Goal: Task Accomplishment & Management: Use online tool/utility

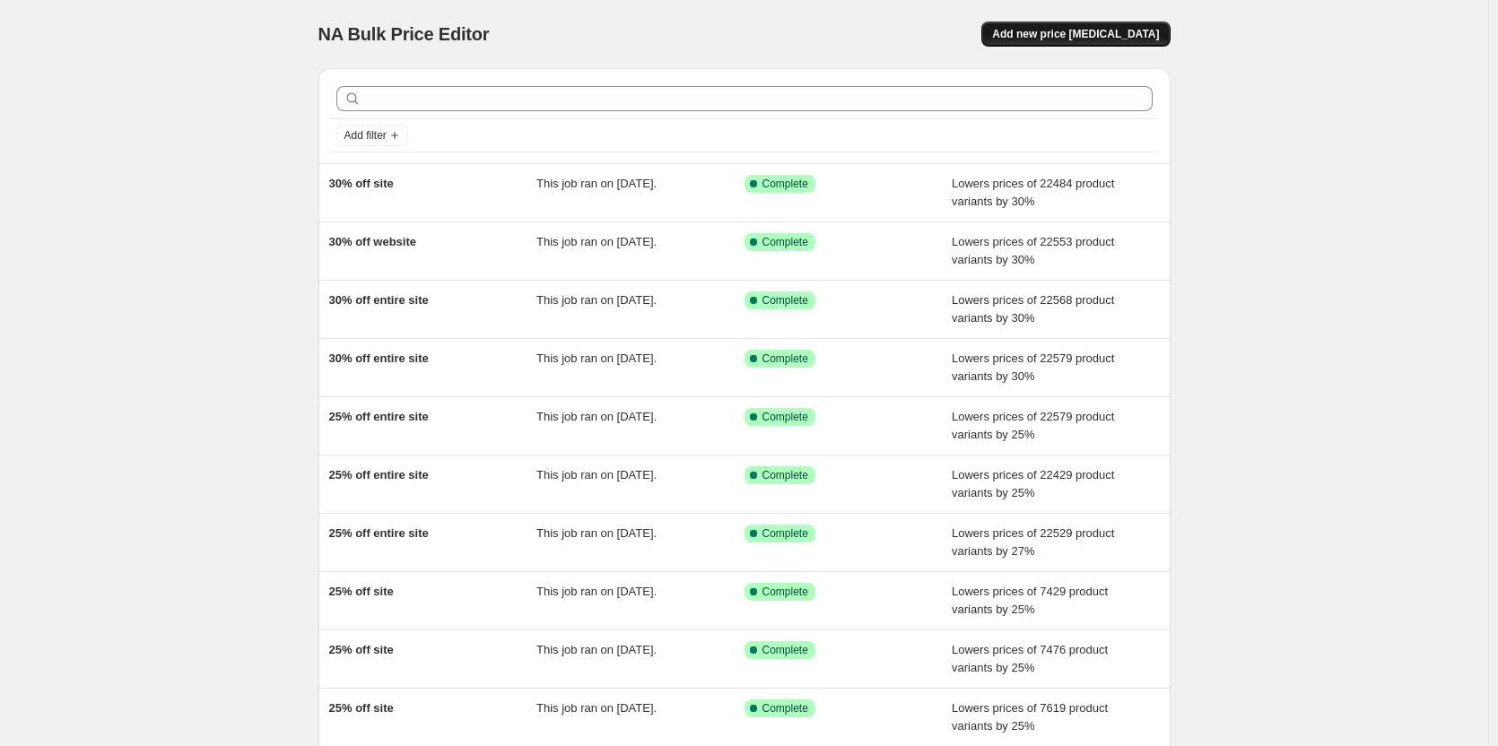
click at [1080, 33] on span "Add new price [MEDICAL_DATA]" at bounding box center [1075, 34] width 167 height 14
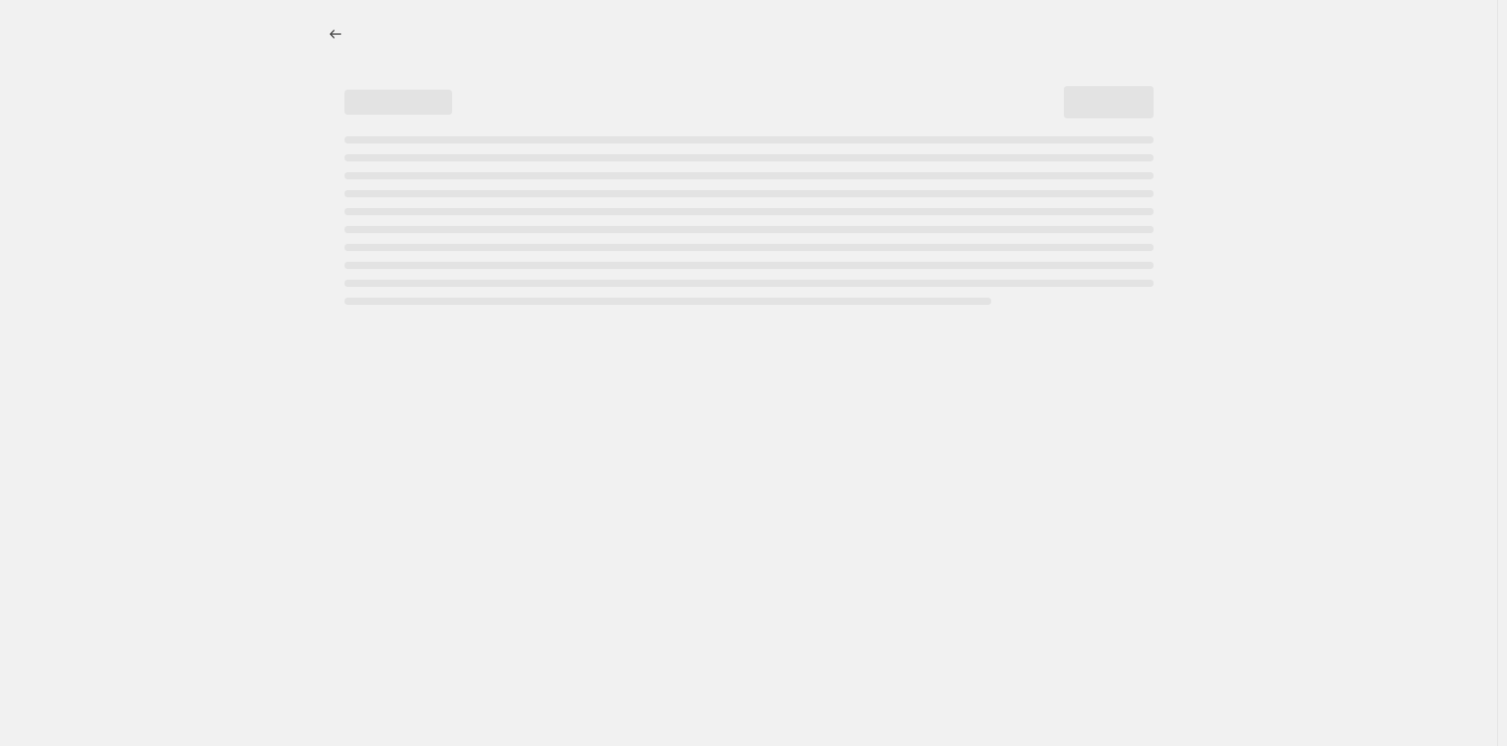
select select "percentage"
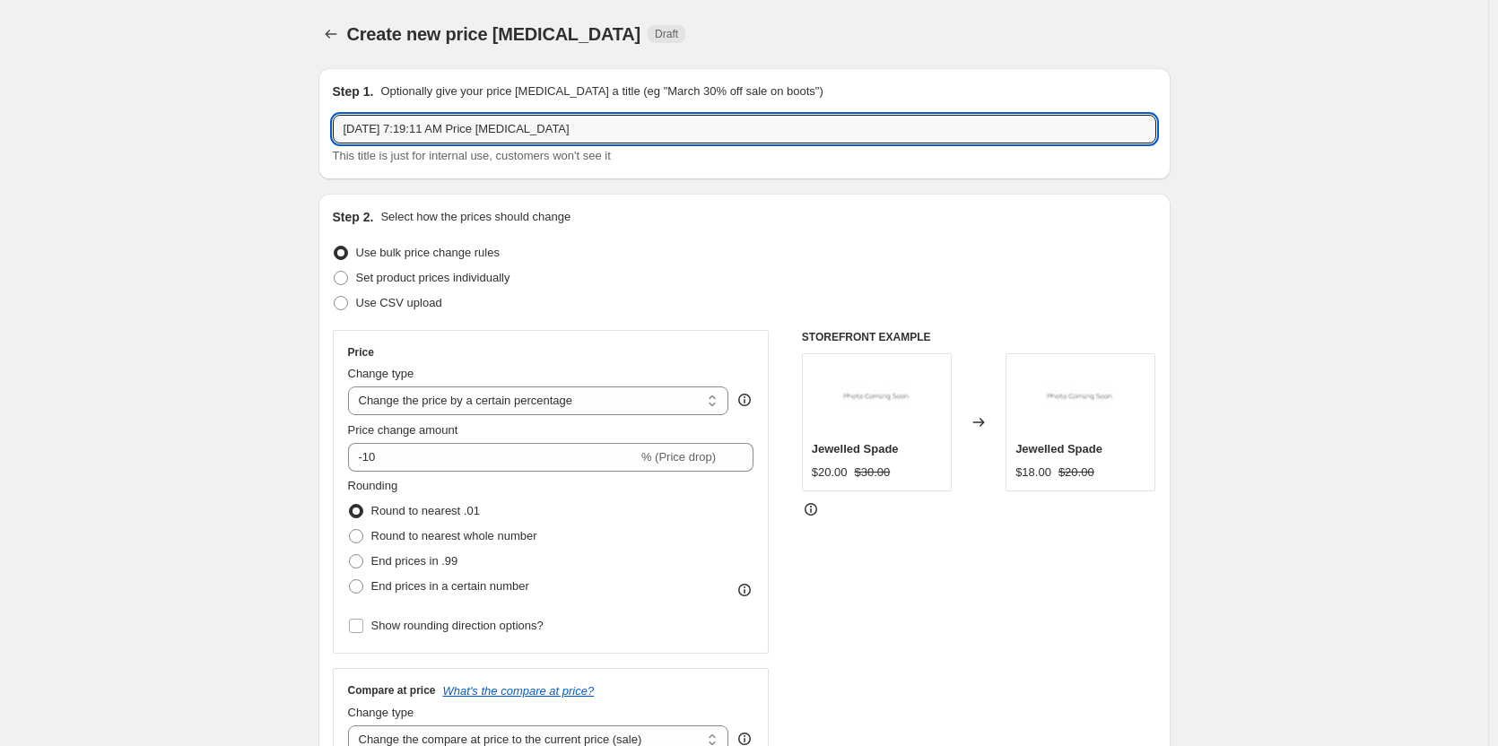
drag, startPoint x: 734, startPoint y: 121, endPoint x: 320, endPoint y: 163, distance: 416.4
type input "30% off website"
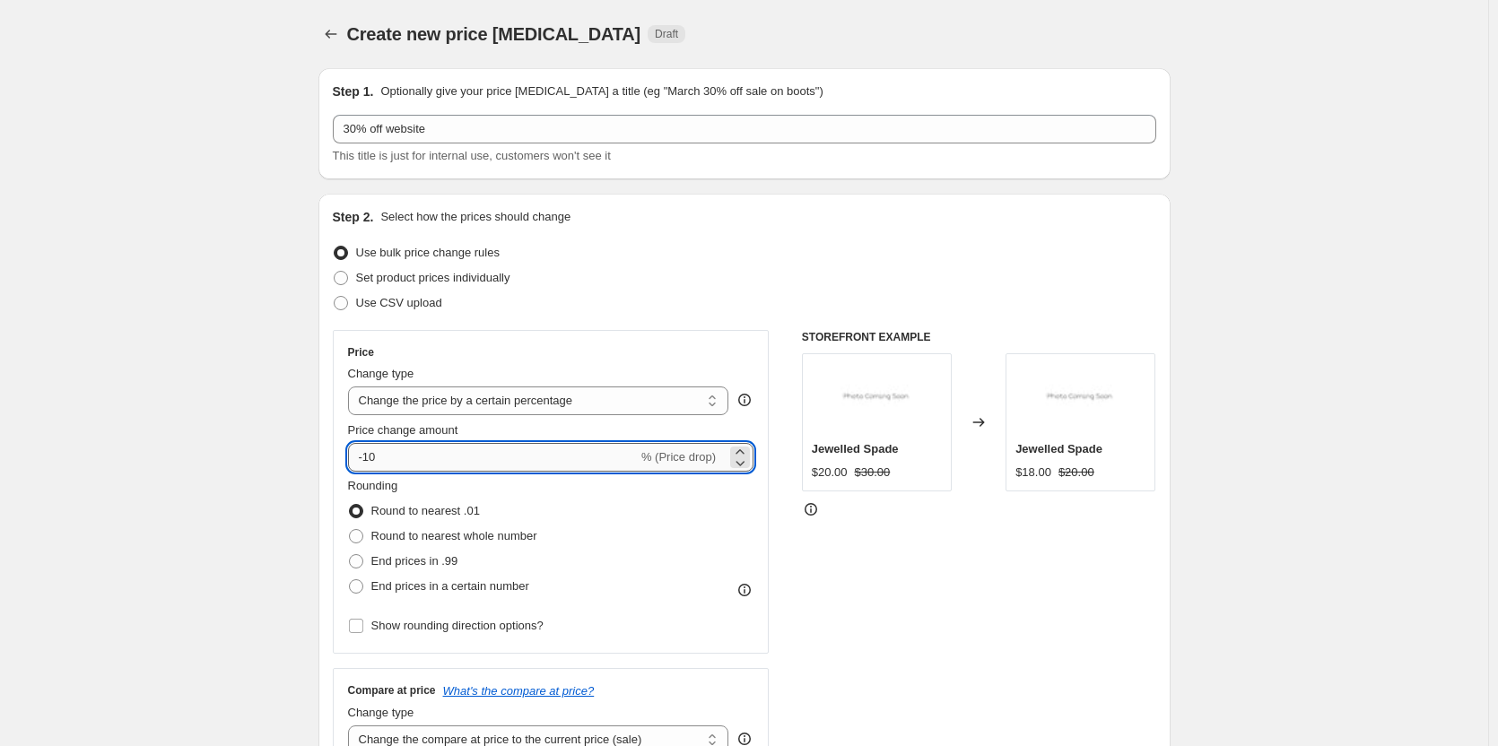
click at [407, 447] on input "-10" at bounding box center [493, 457] width 290 height 29
type input "-1"
type input "-30"
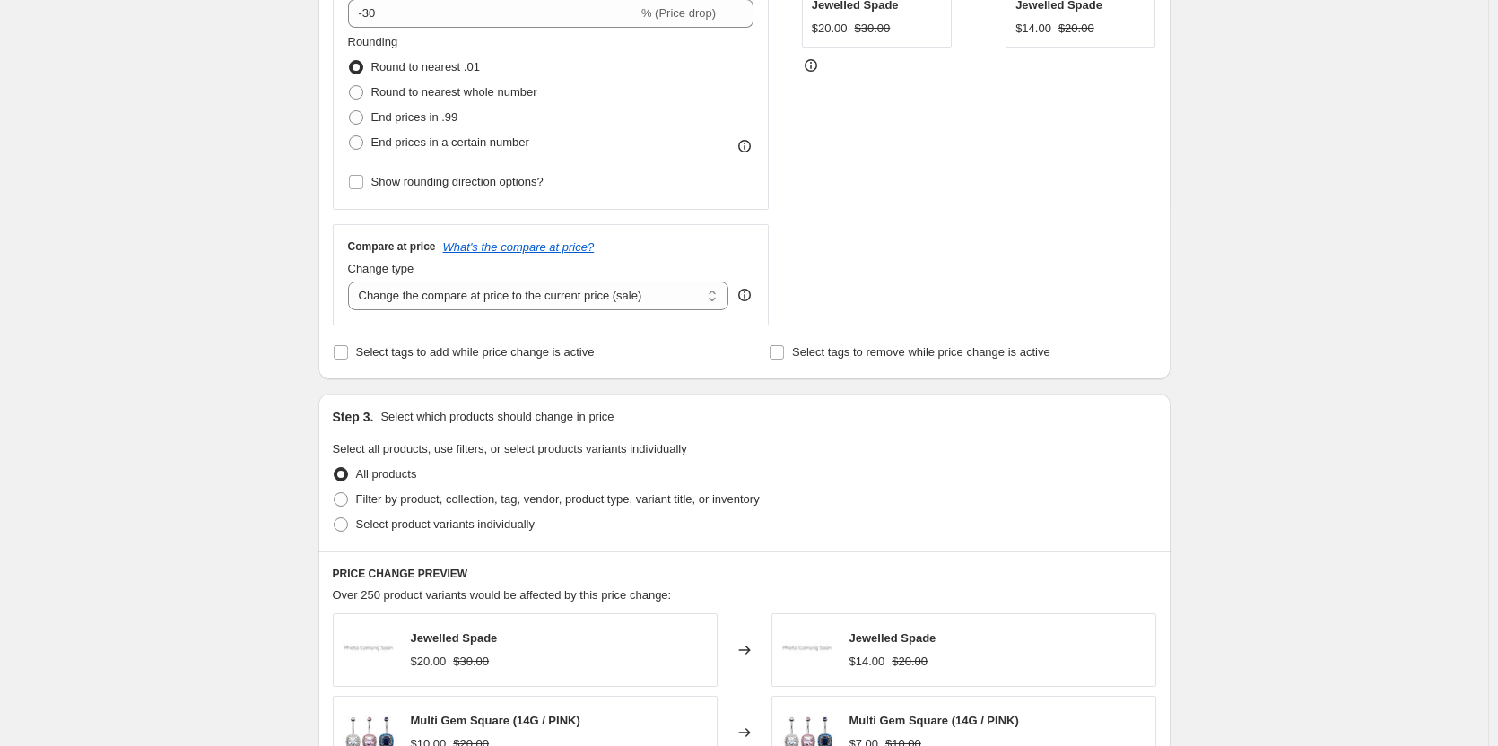
scroll to position [448, 0]
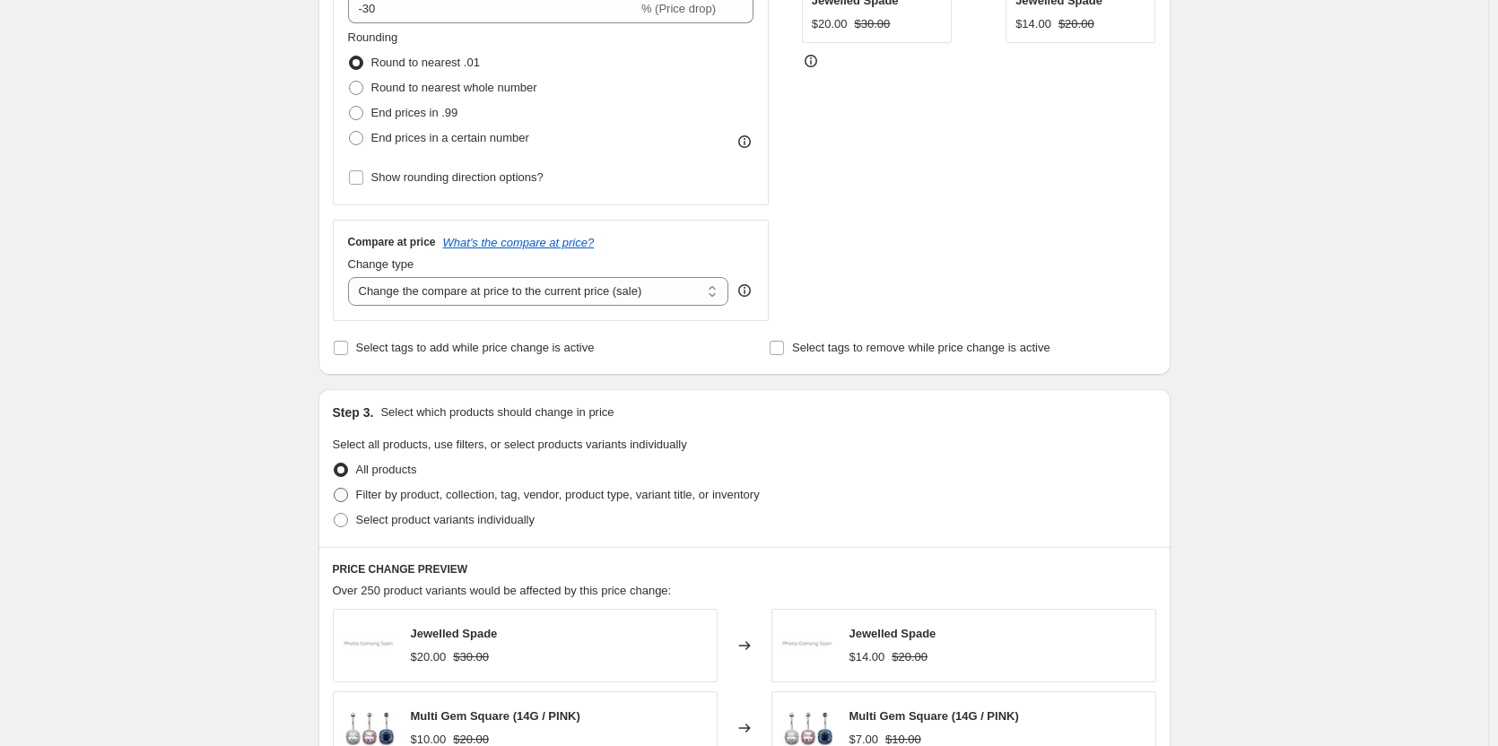
click at [418, 495] on span "Filter by product, collection, tag, vendor, product type, variant title, or inv…" at bounding box center [558, 494] width 404 height 13
click at [334, 489] on input "Filter by product, collection, tag, vendor, product type, variant title, or inv…" at bounding box center [334, 488] width 1 height 1
radio input "true"
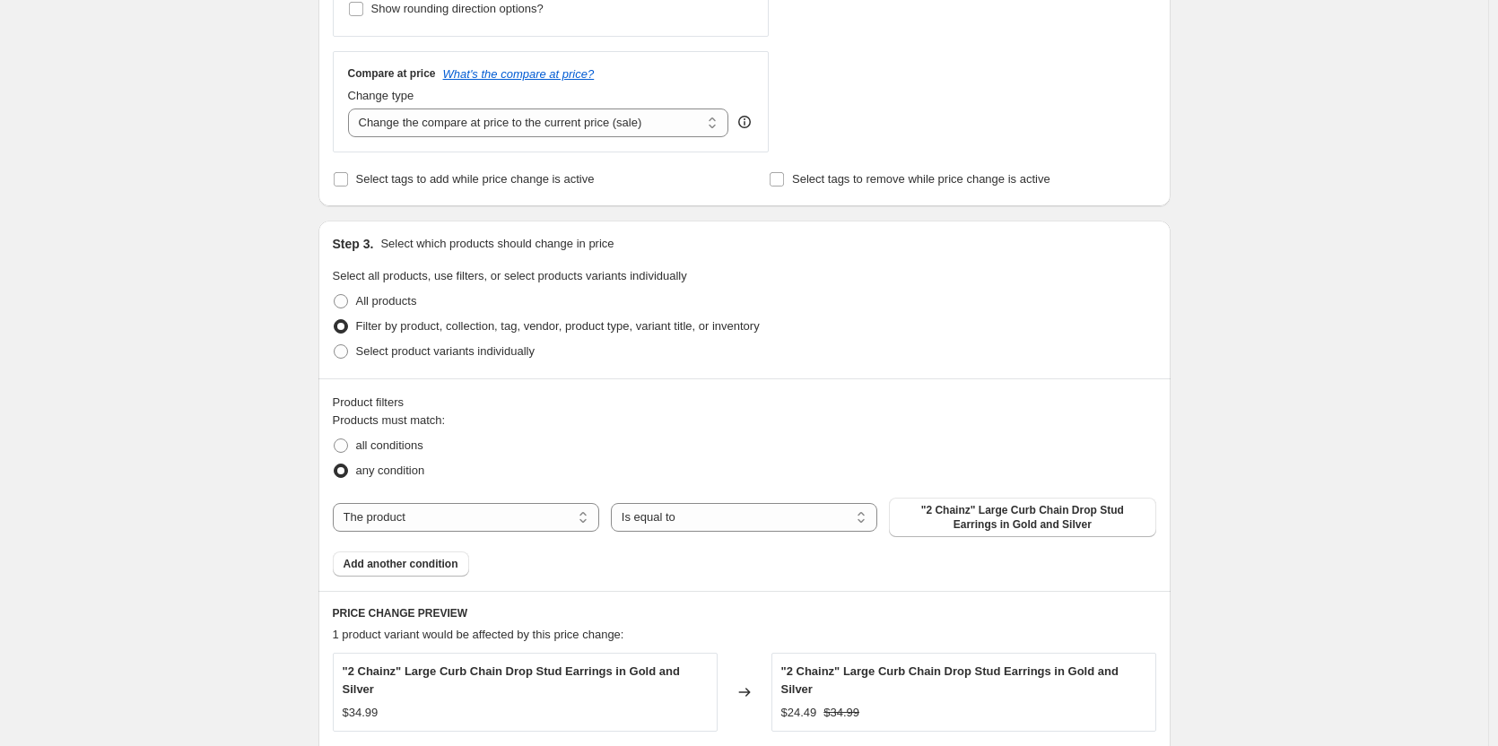
scroll to position [717, 0]
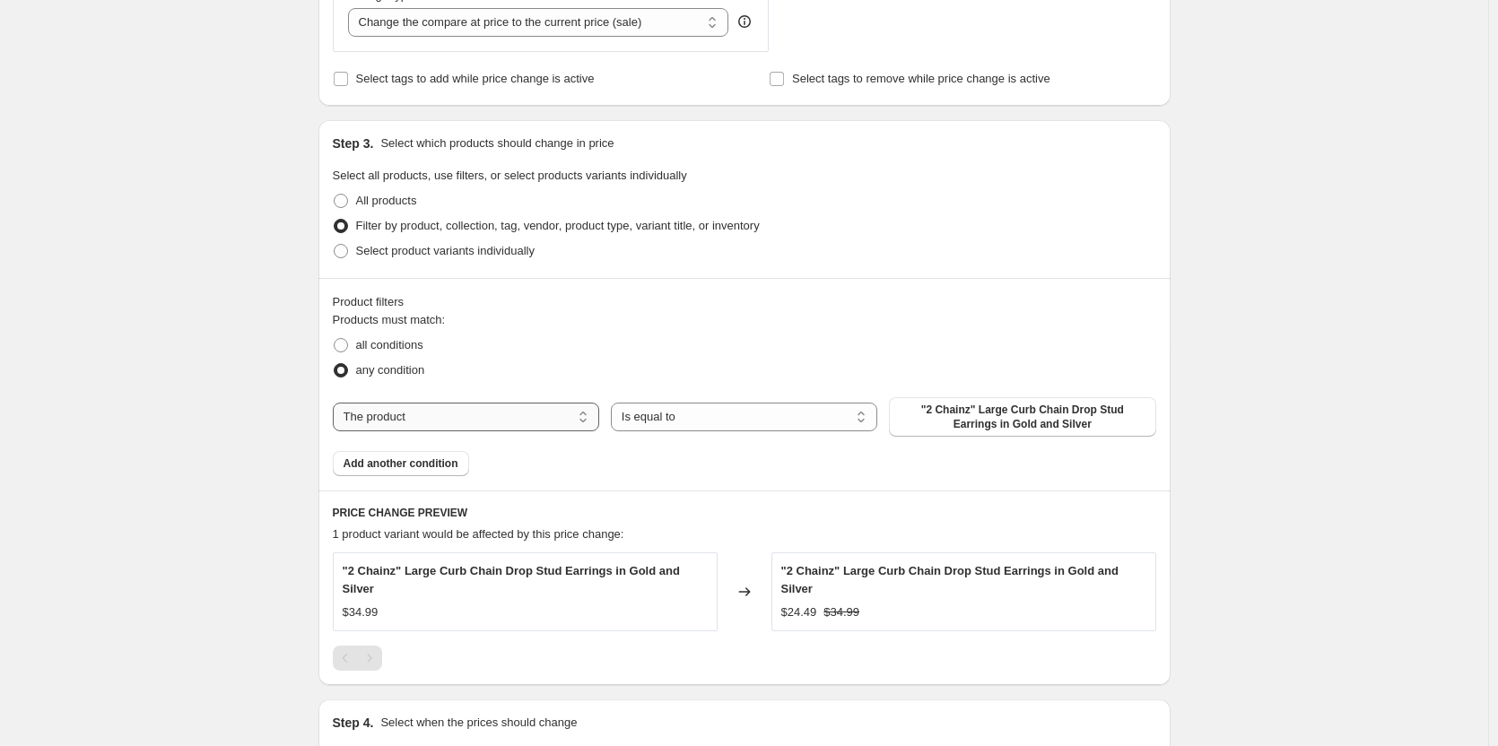
click at [538, 430] on select "The product The product's collection The product's tag The product's vendor The…" at bounding box center [466, 417] width 266 height 29
select select "collection"
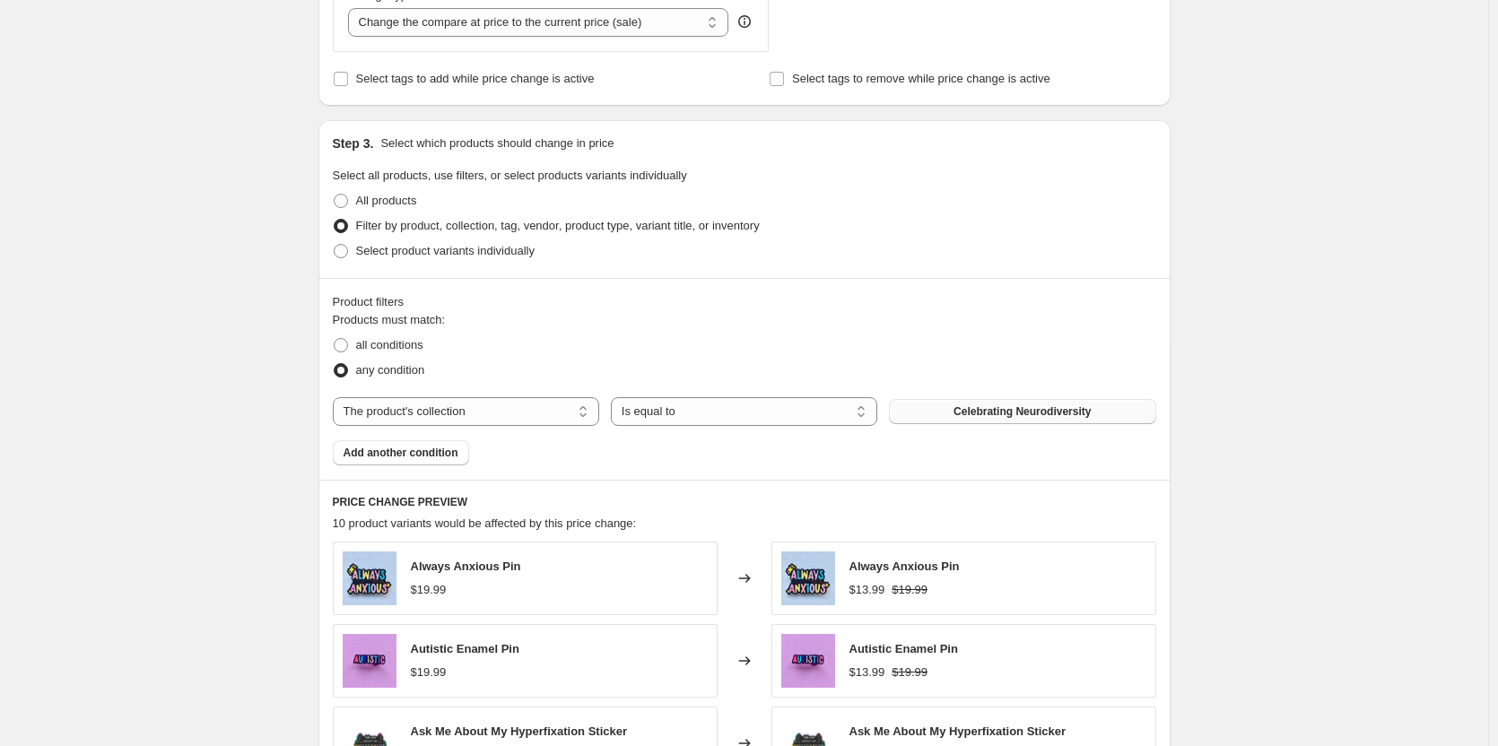
click at [951, 416] on button "Celebrating Neurodiversity" at bounding box center [1022, 411] width 266 height 25
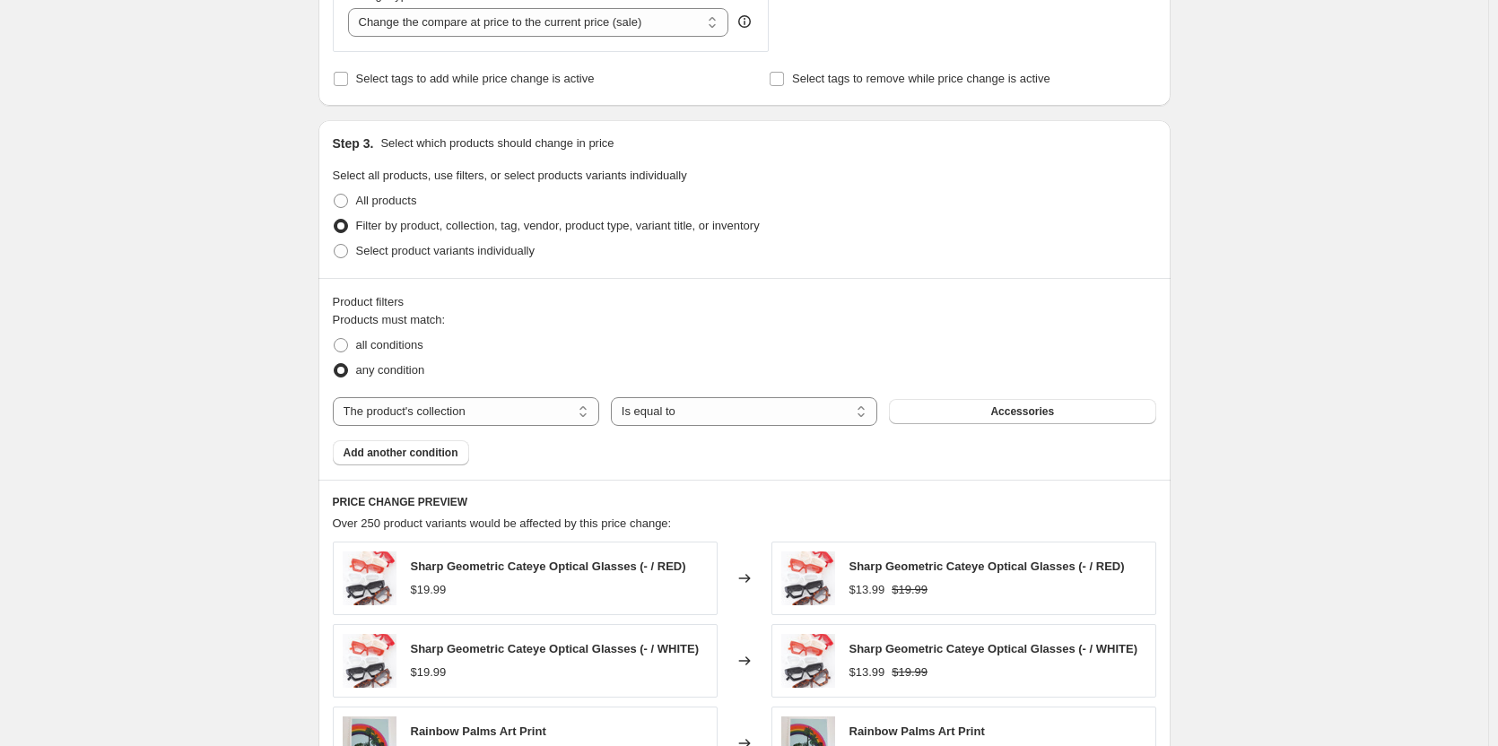
click at [447, 456] on span "Add another condition" at bounding box center [400, 453] width 115 height 14
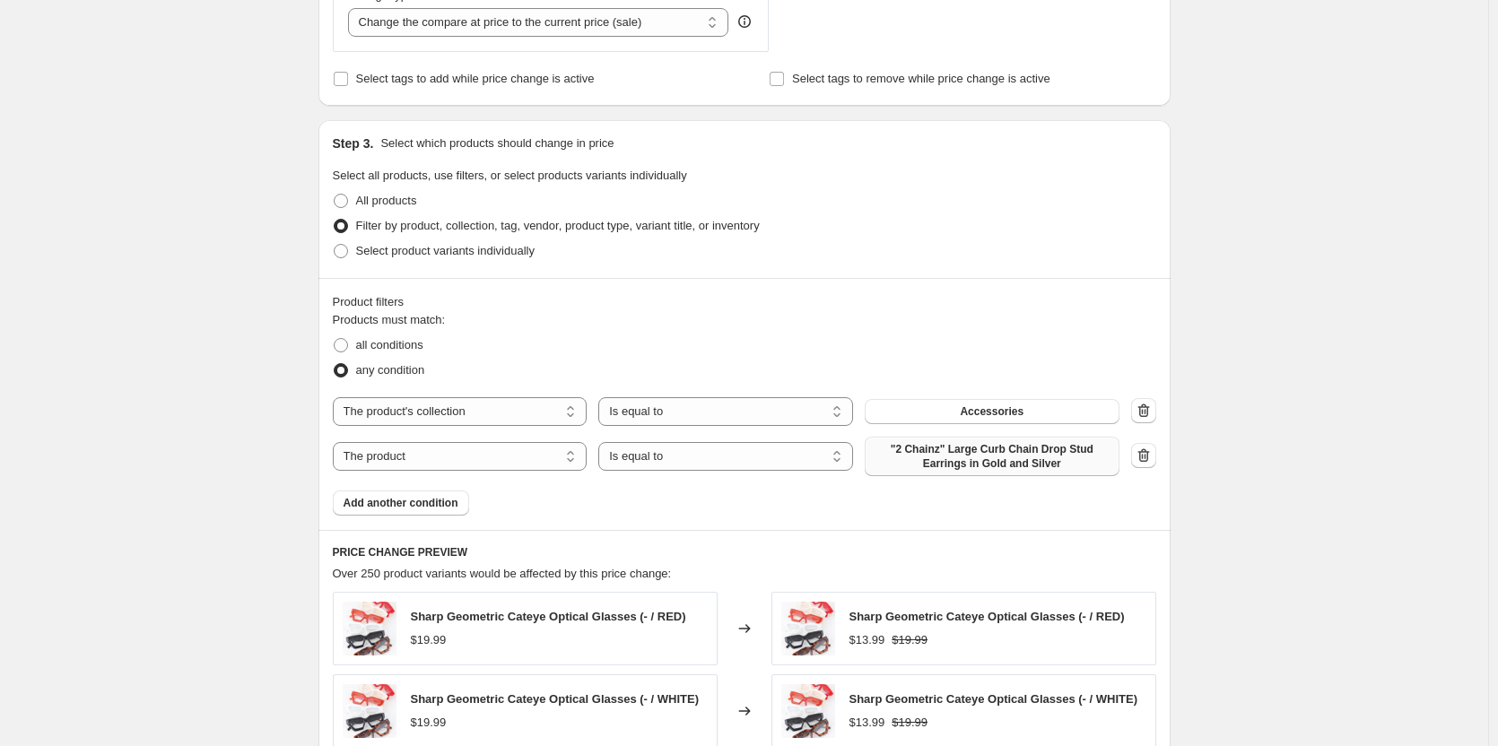
click at [943, 454] on span ""2 Chainz" Large Curb Chain Drop Stud Earrings in Gold and Silver" at bounding box center [991, 456] width 233 height 29
click at [558, 463] on select "The product The product's collection The product's tag The product's vendor The…" at bounding box center [460, 456] width 255 height 29
select select "collection"
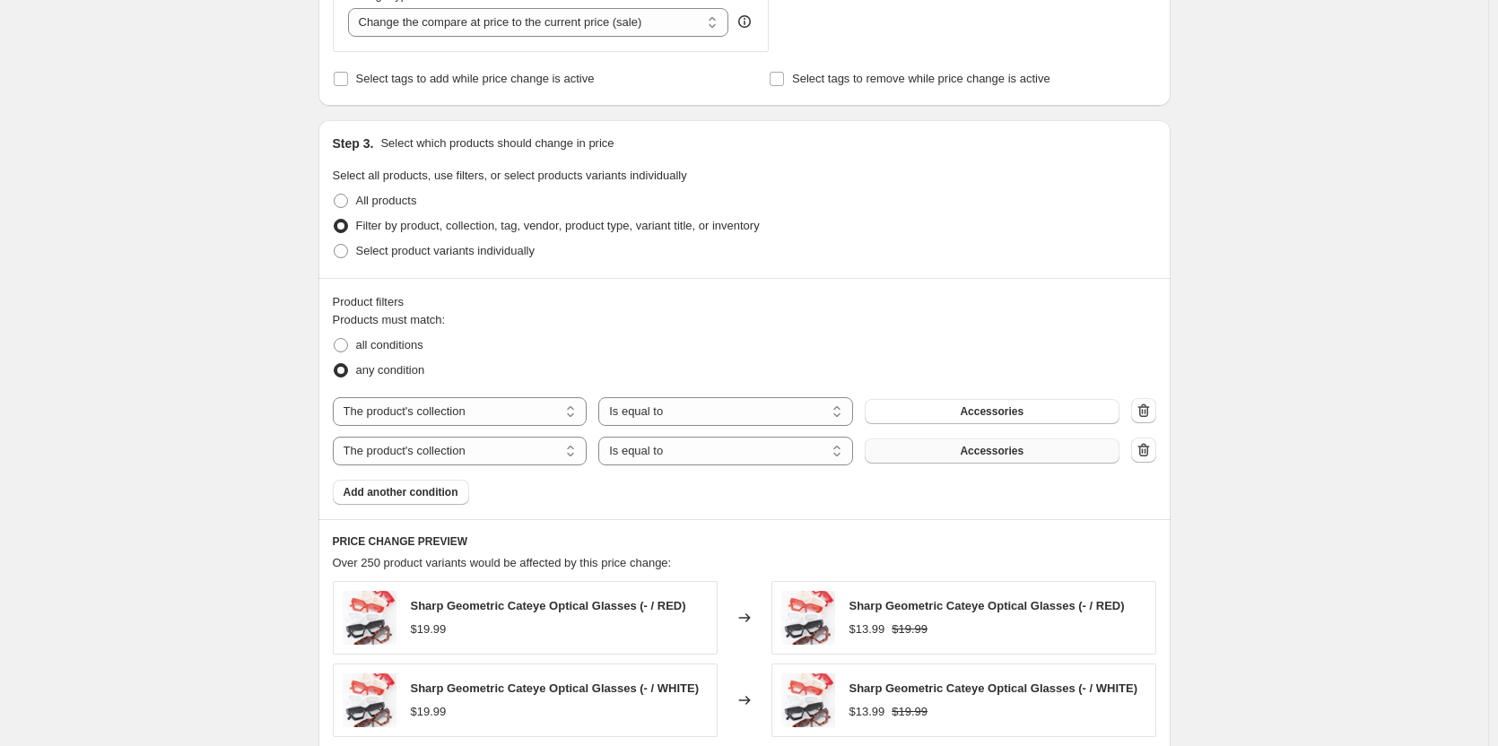
click at [929, 451] on button "Accessories" at bounding box center [991, 451] width 255 height 25
click at [961, 407] on button "Accessories" at bounding box center [991, 411] width 255 height 25
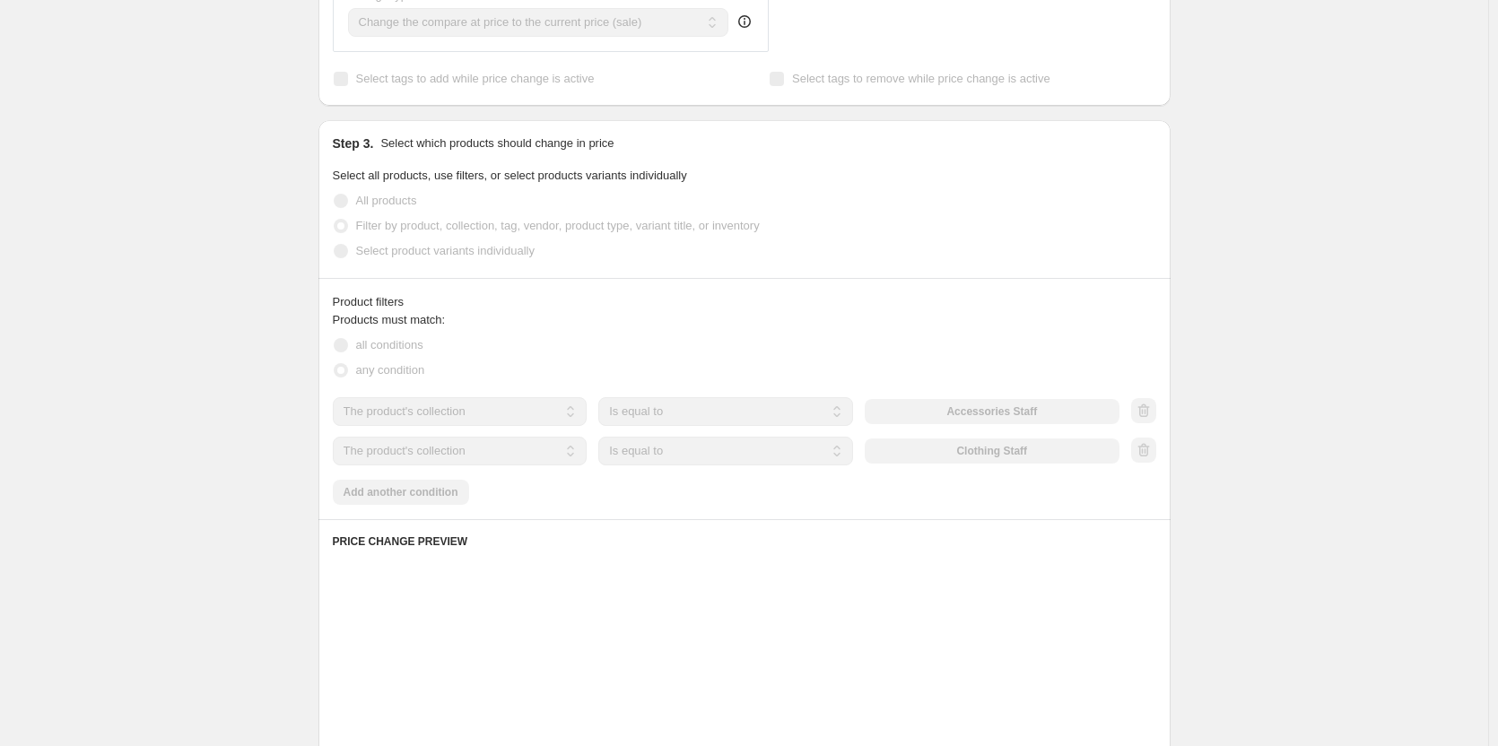
click at [450, 501] on div "Products must match: all conditions any condition The product The product's col…" at bounding box center [744, 408] width 823 height 194
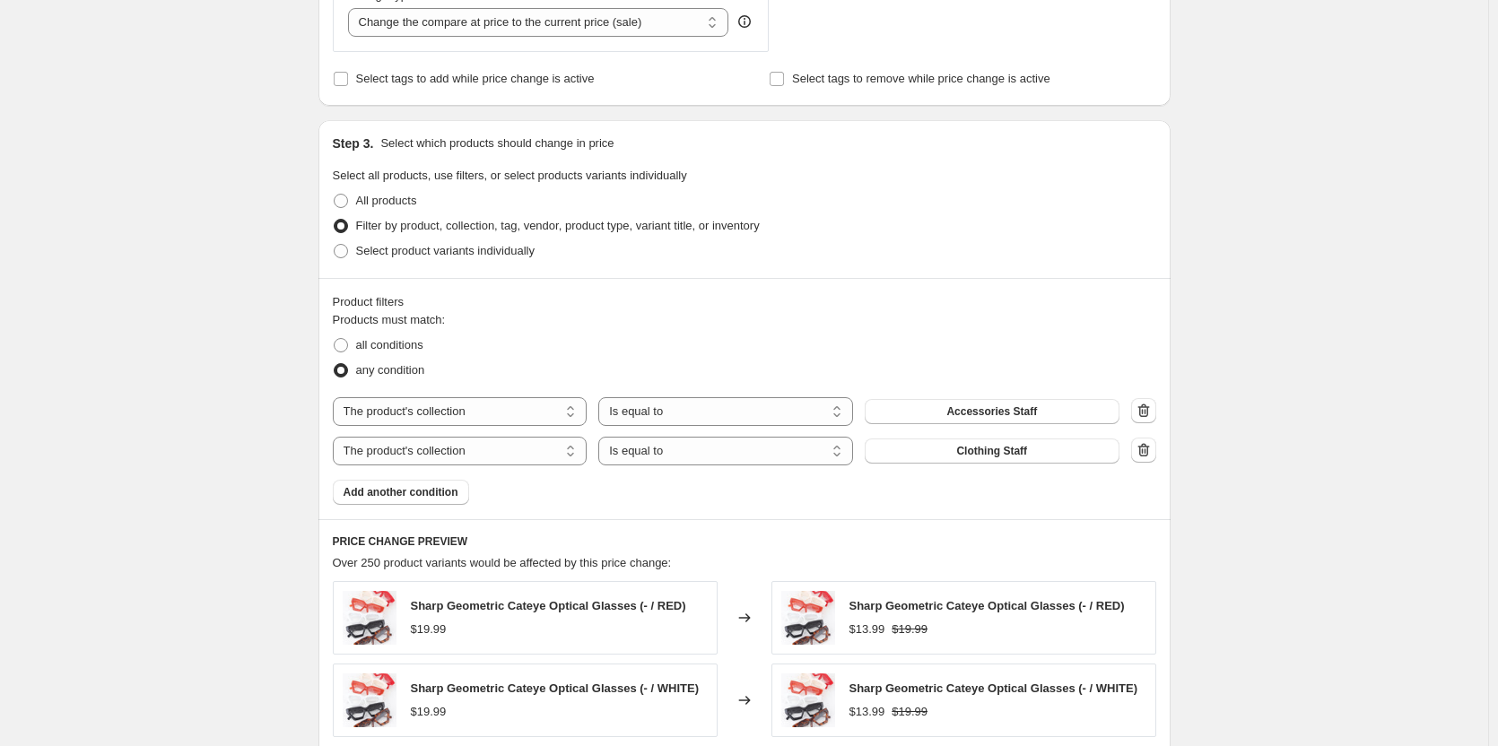
click at [450, 501] on button "Add another condition" at bounding box center [401, 492] width 136 height 25
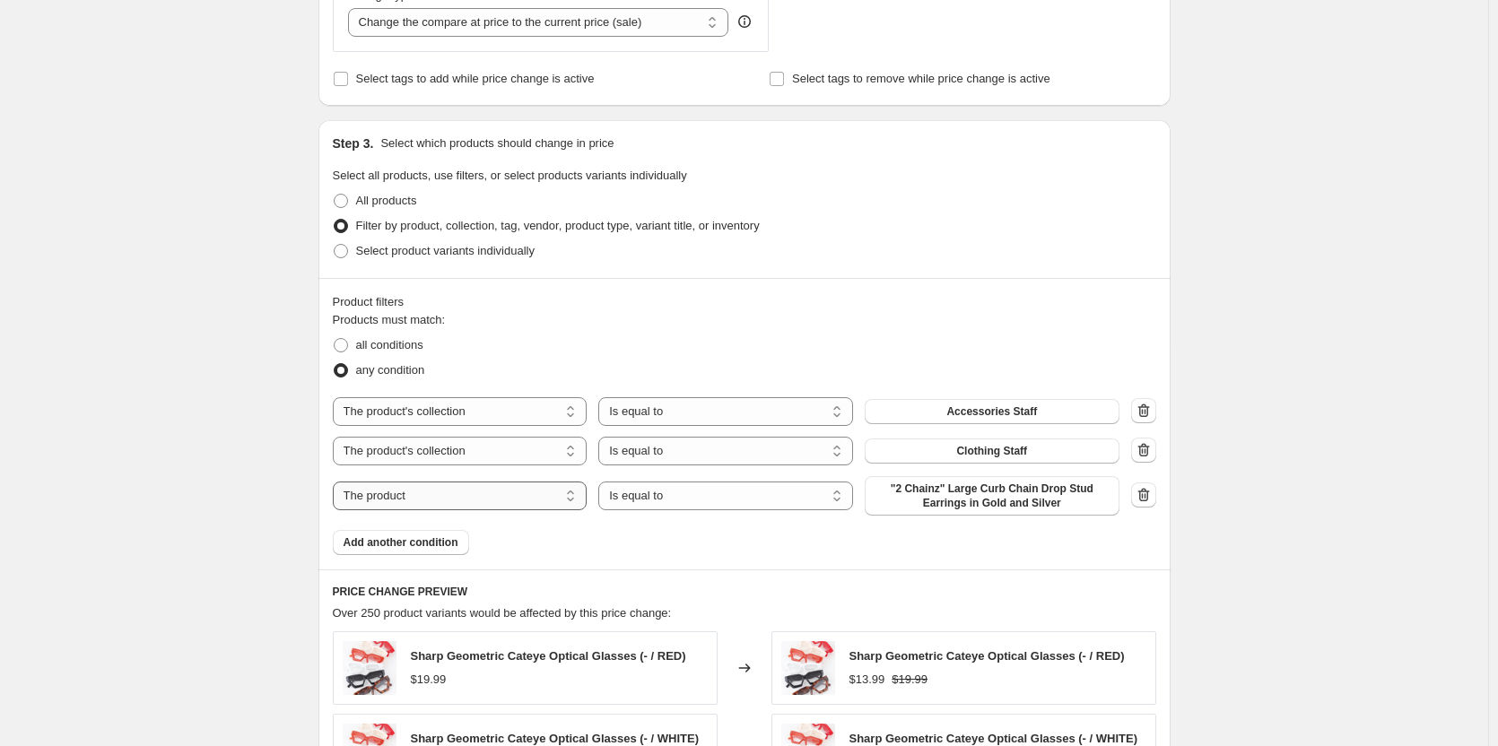
click at [568, 499] on select "The product The product's collection The product's tag The product's vendor The…" at bounding box center [460, 496] width 255 height 29
select select "collection"
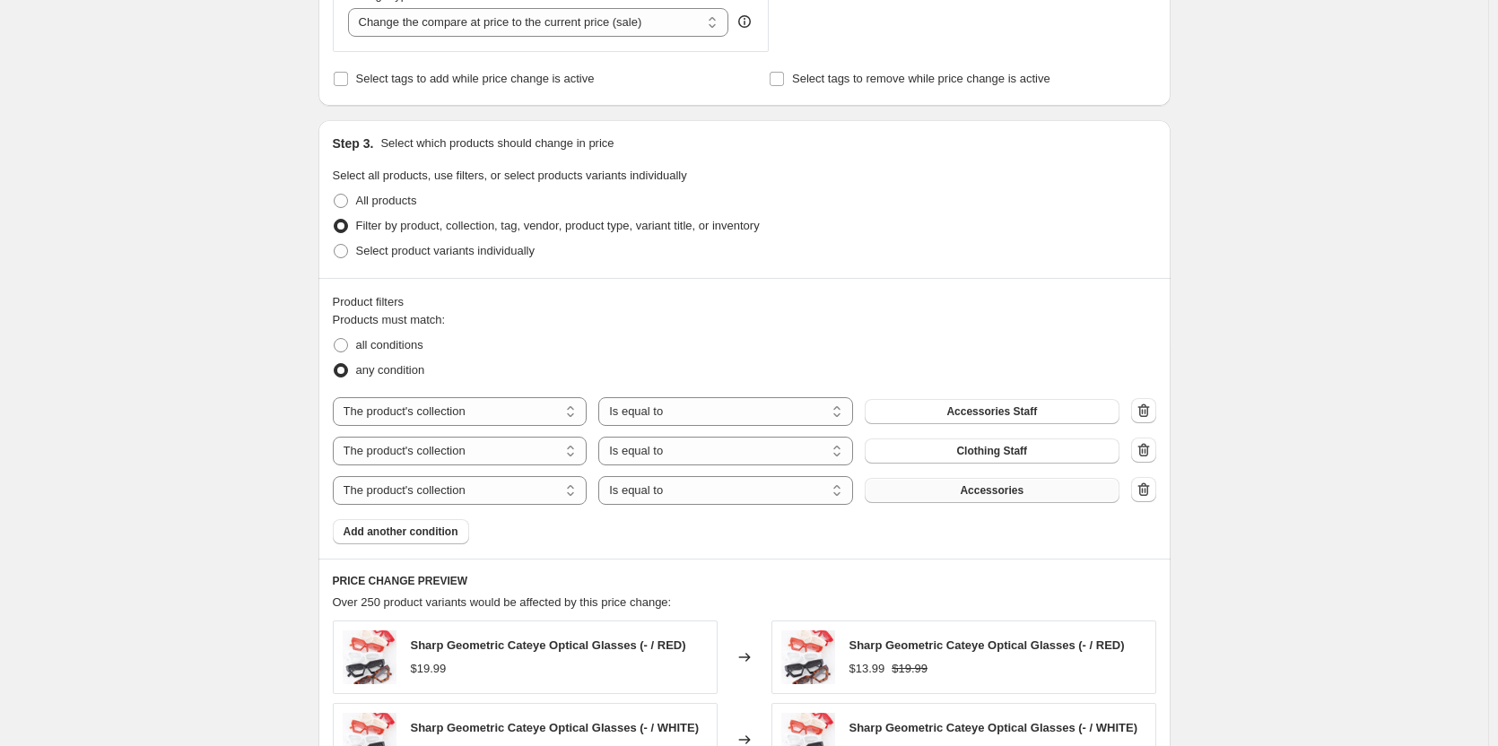
click at [951, 498] on button "Accessories" at bounding box center [991, 490] width 255 height 25
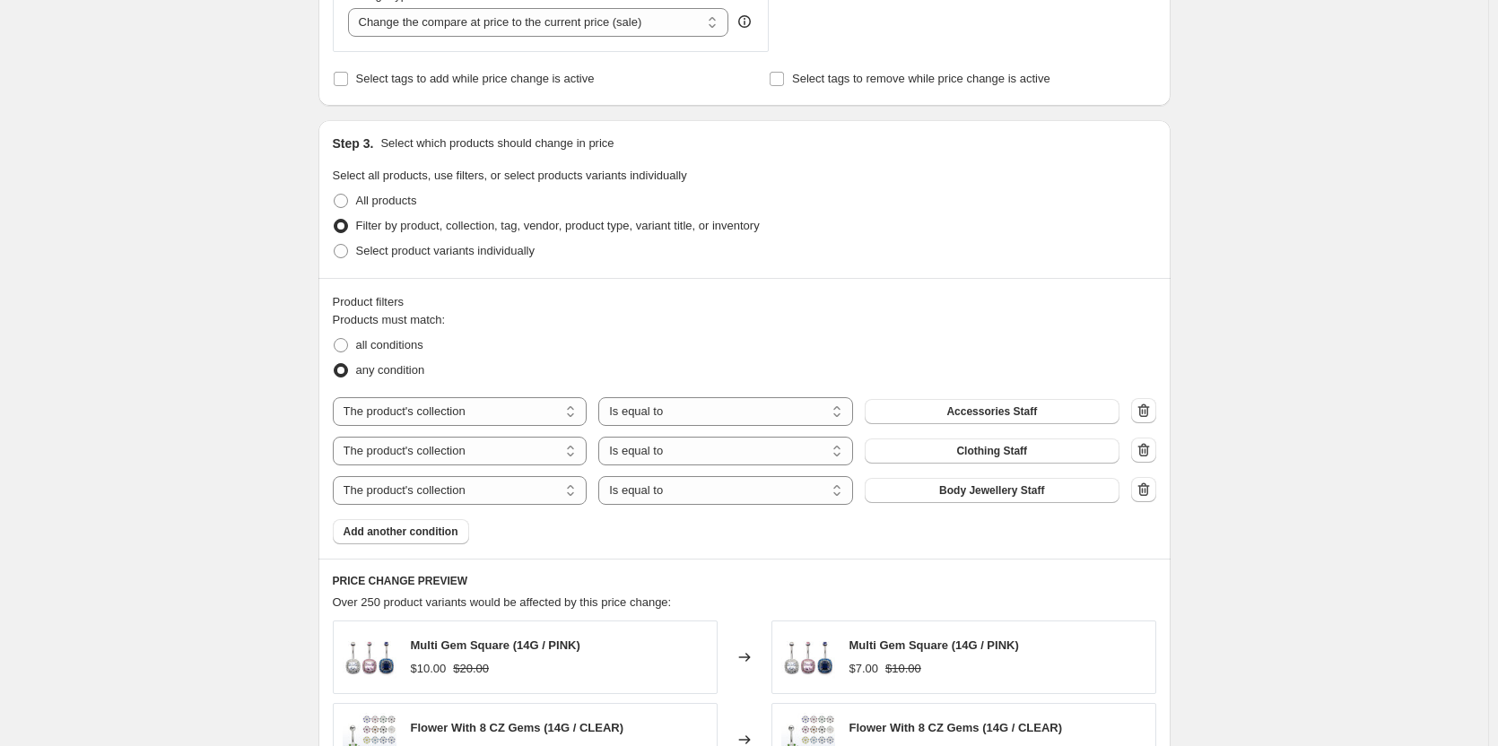
click at [435, 539] on span "Add another condition" at bounding box center [400, 532] width 115 height 14
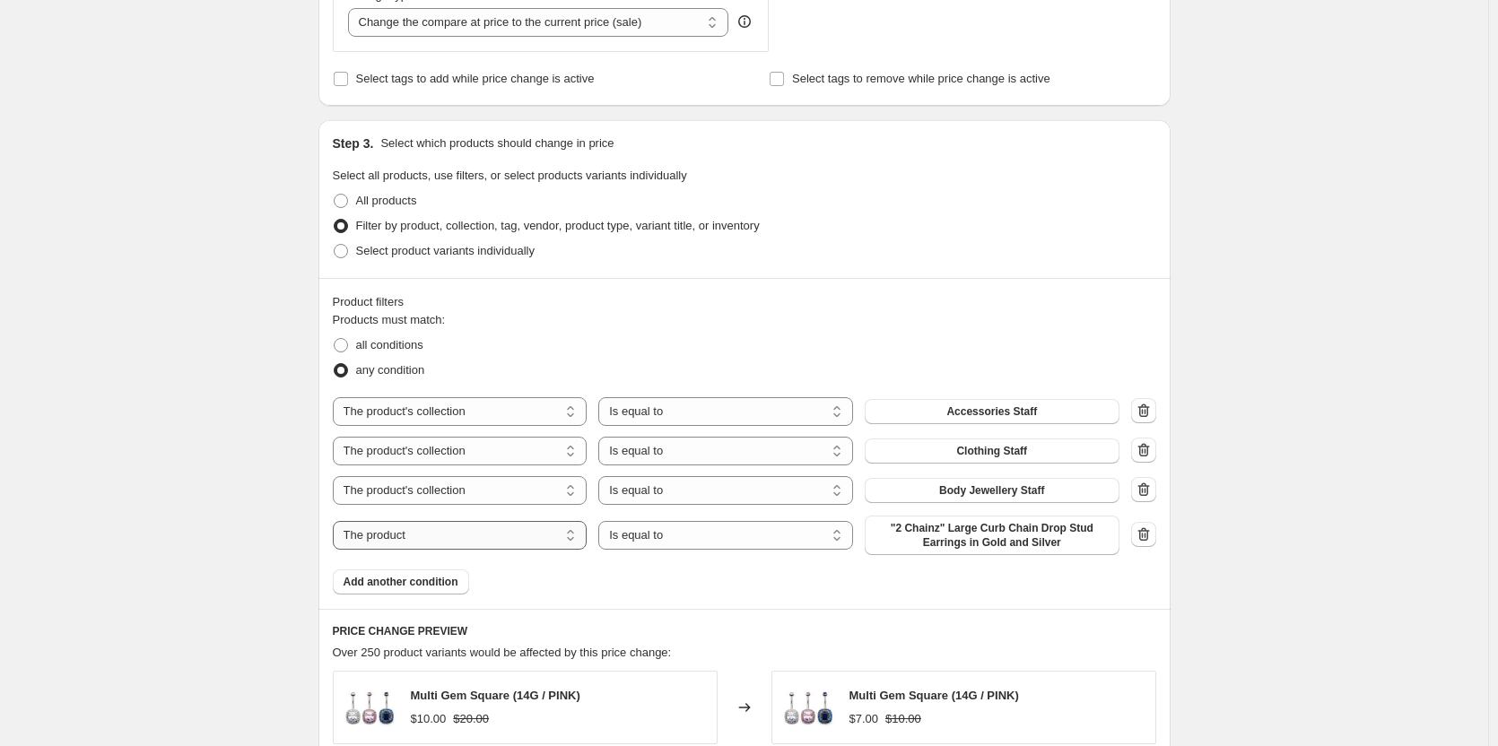
click at [547, 543] on select "The product The product's collection The product's tag The product's vendor The…" at bounding box center [460, 535] width 255 height 29
select select "collection"
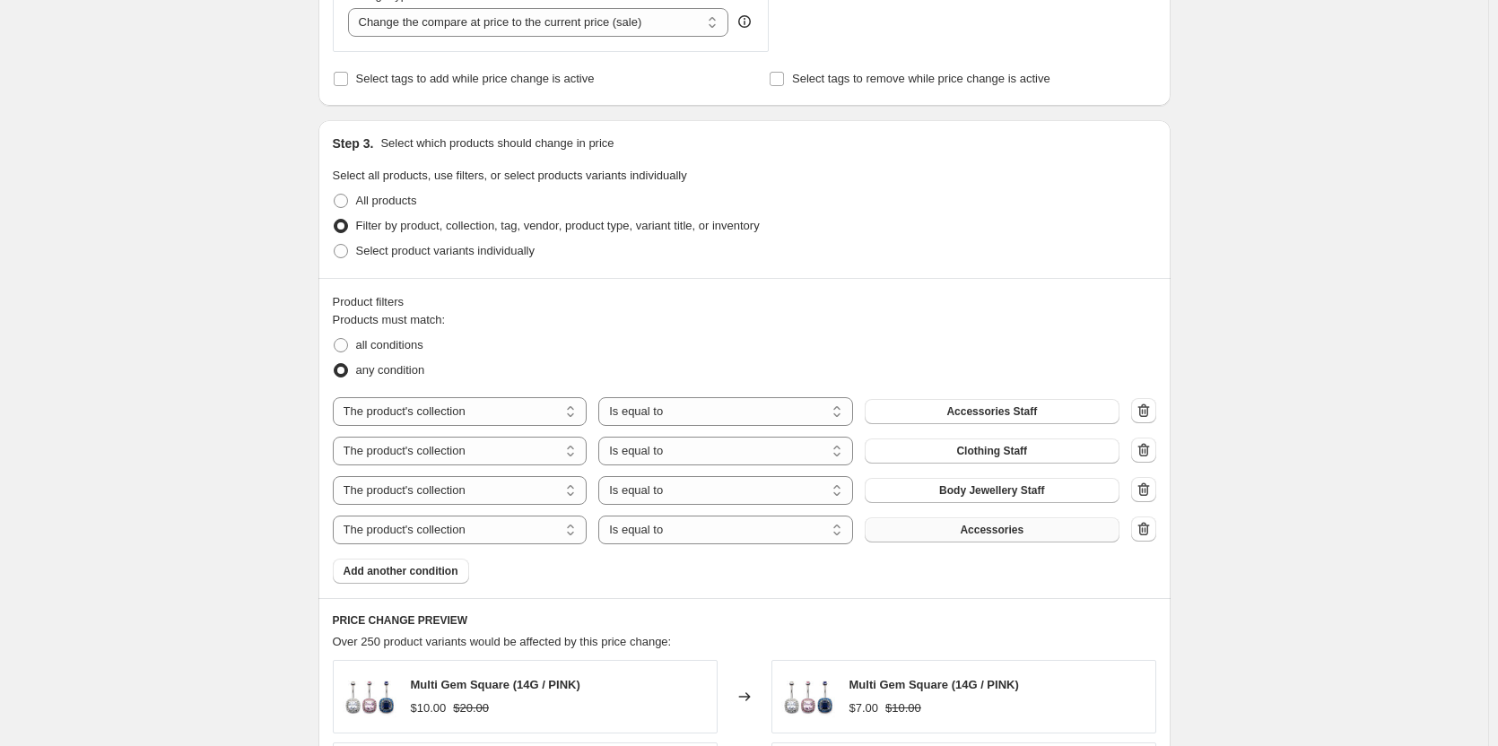
click at [937, 533] on button "Accessories" at bounding box center [991, 529] width 255 height 25
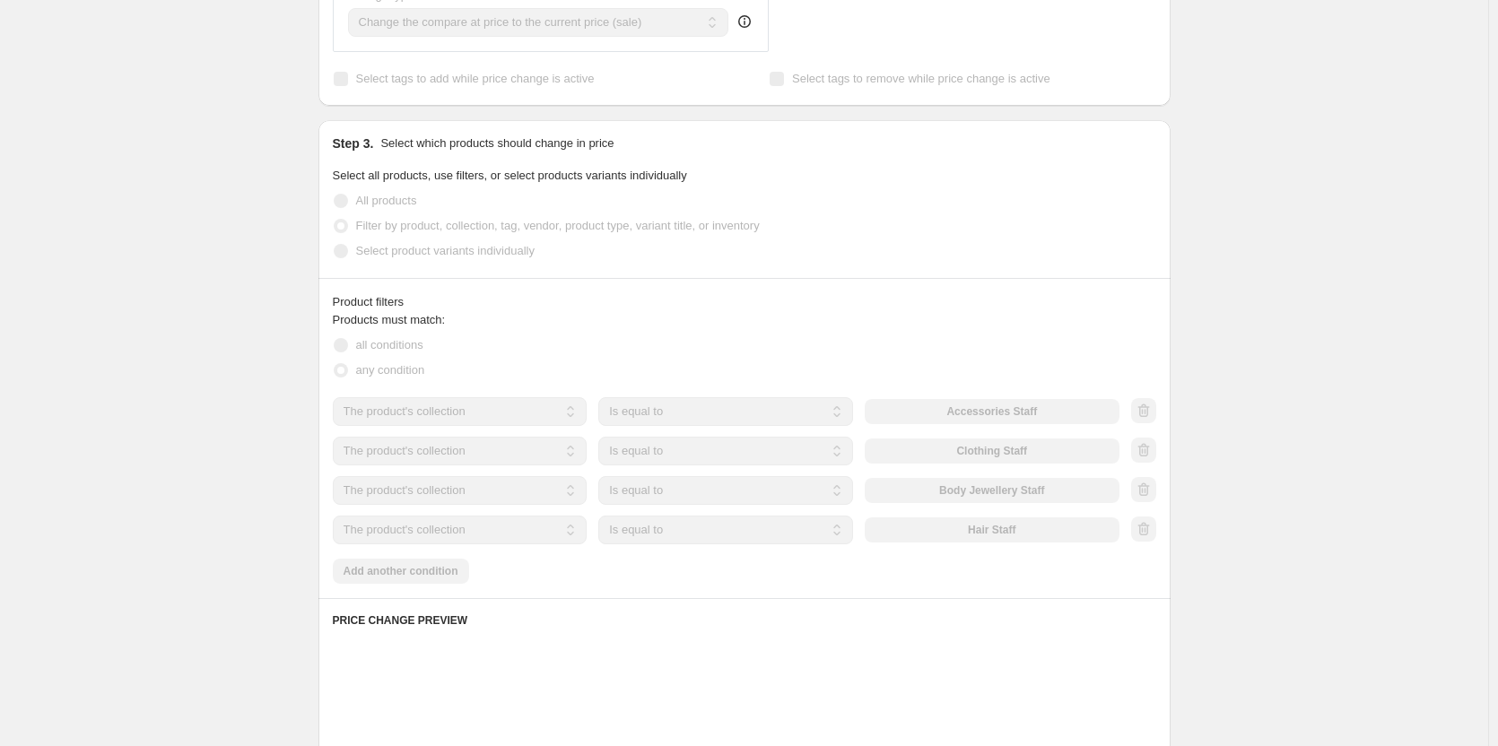
click at [437, 586] on div "Product filters Products must match: all conditions any condition The product T…" at bounding box center [744, 438] width 852 height 320
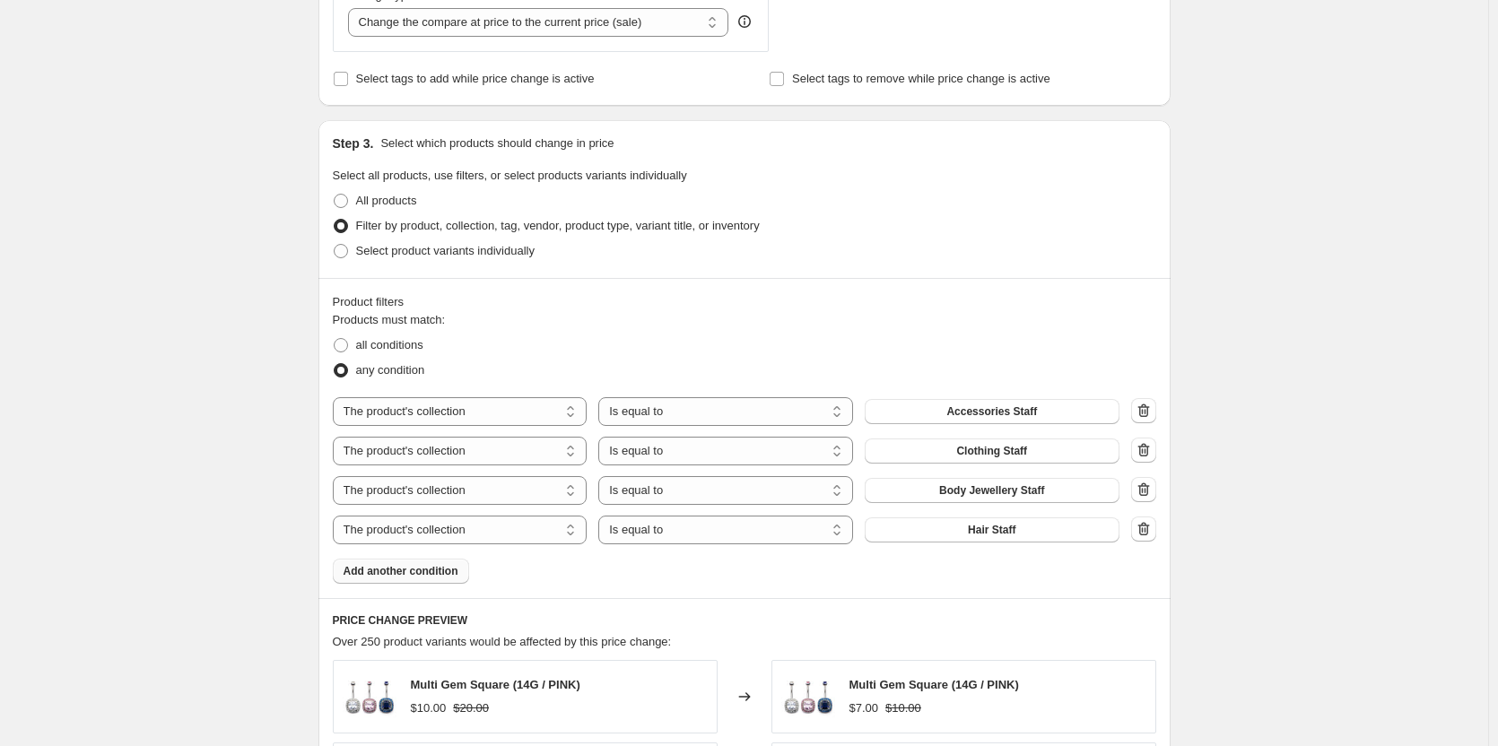
click at [433, 577] on span "Add another condition" at bounding box center [400, 571] width 115 height 14
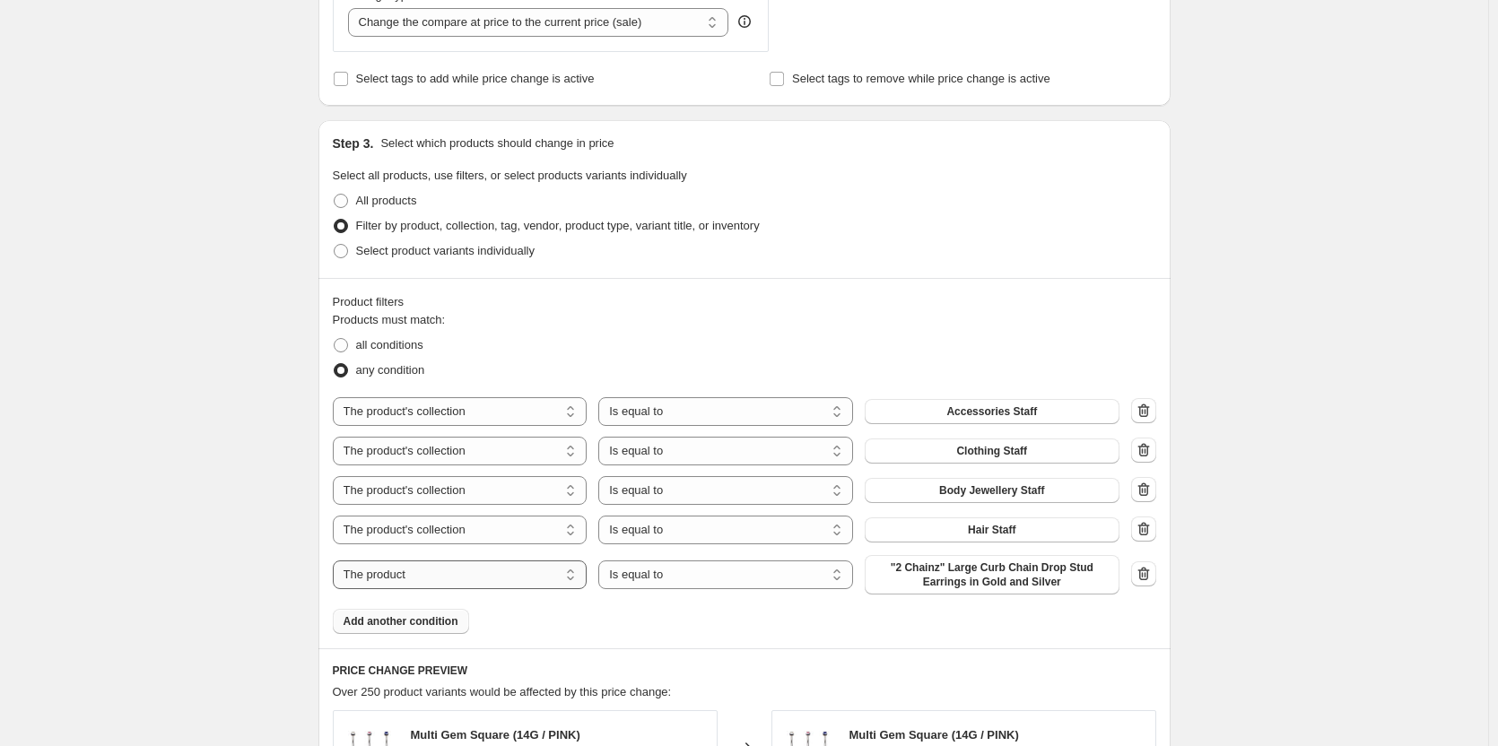
click at [563, 583] on select "The product The product's collection The product's tag The product's vendor The…" at bounding box center [460, 574] width 255 height 29
select select "collection"
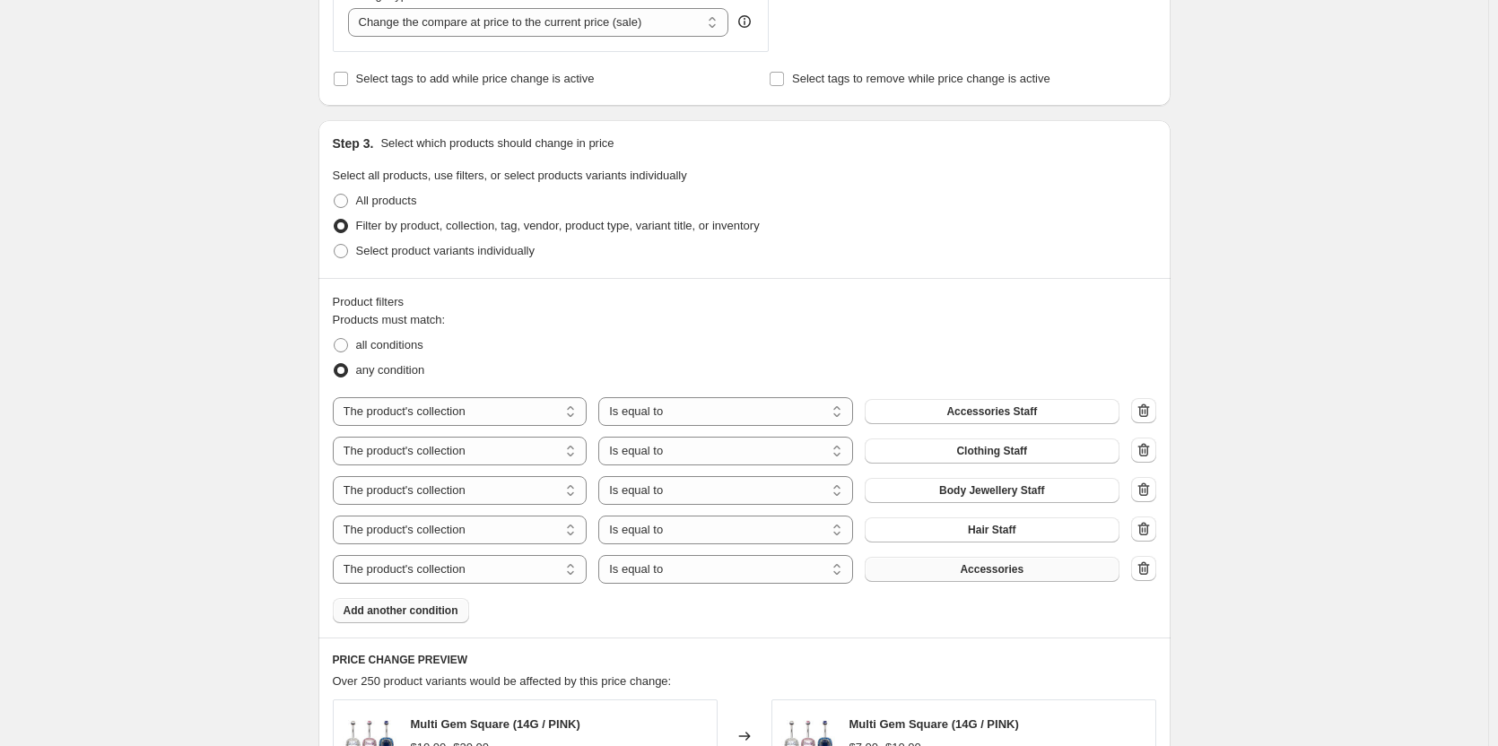
click at [975, 568] on span "Accessories" at bounding box center [992, 569] width 64 height 14
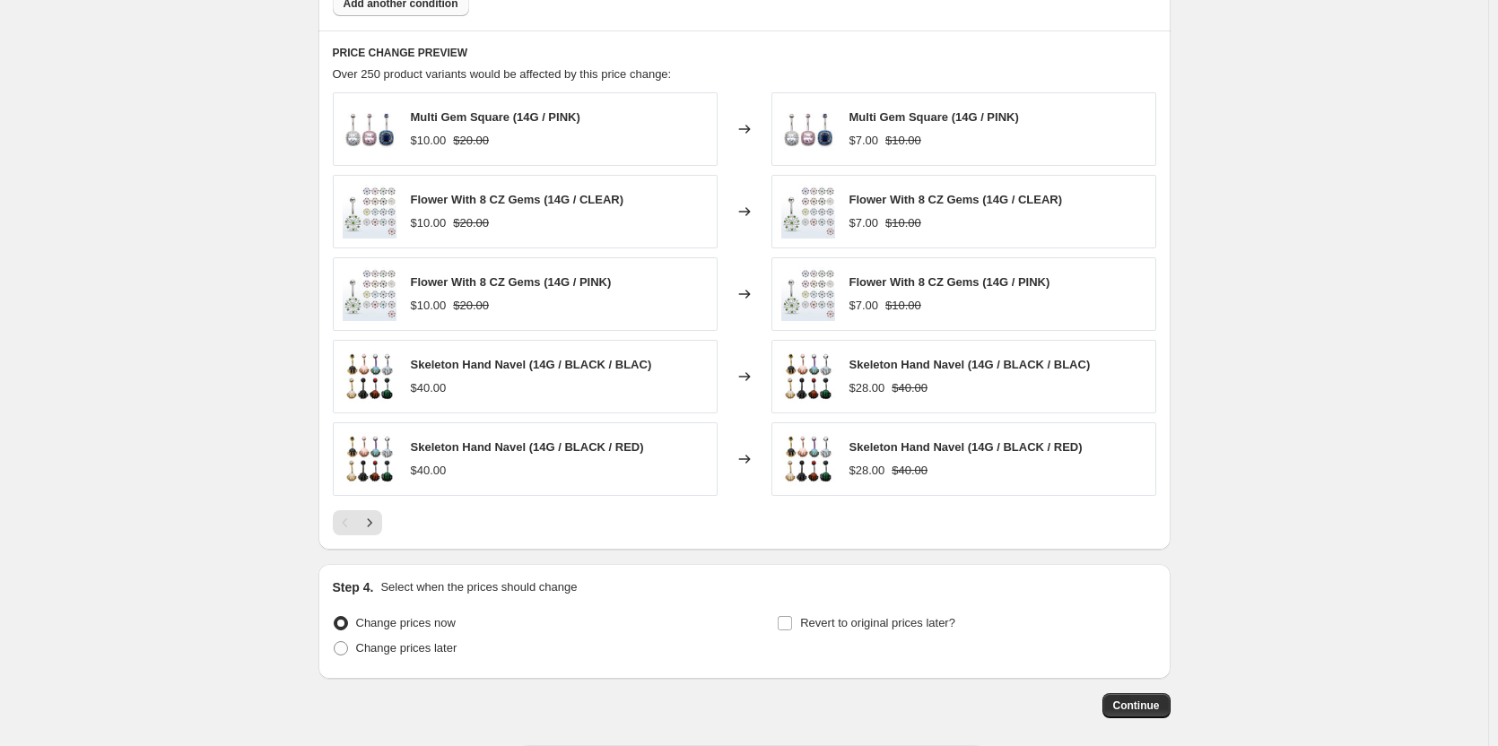
scroll to position [1407, 0]
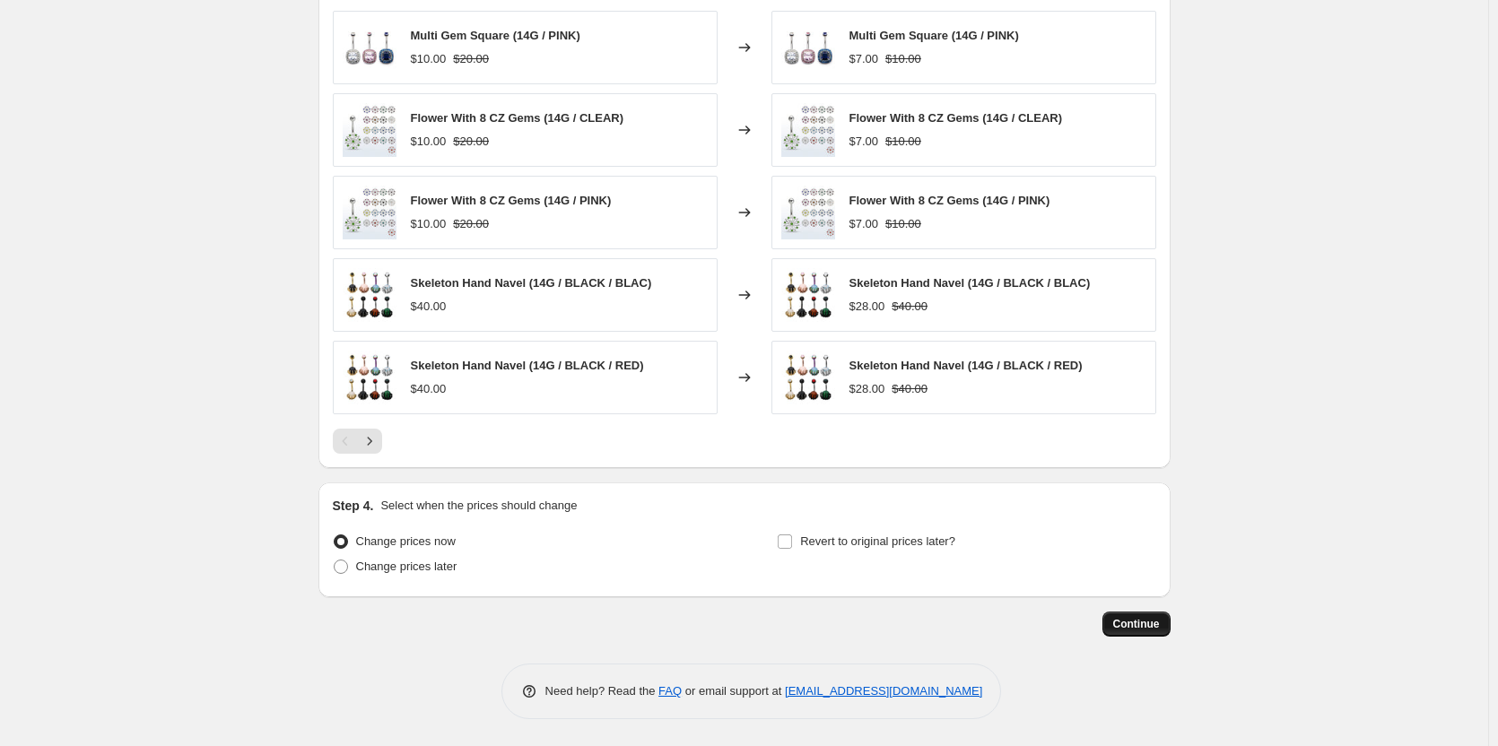
click at [1150, 629] on span "Continue" at bounding box center [1136, 624] width 47 height 14
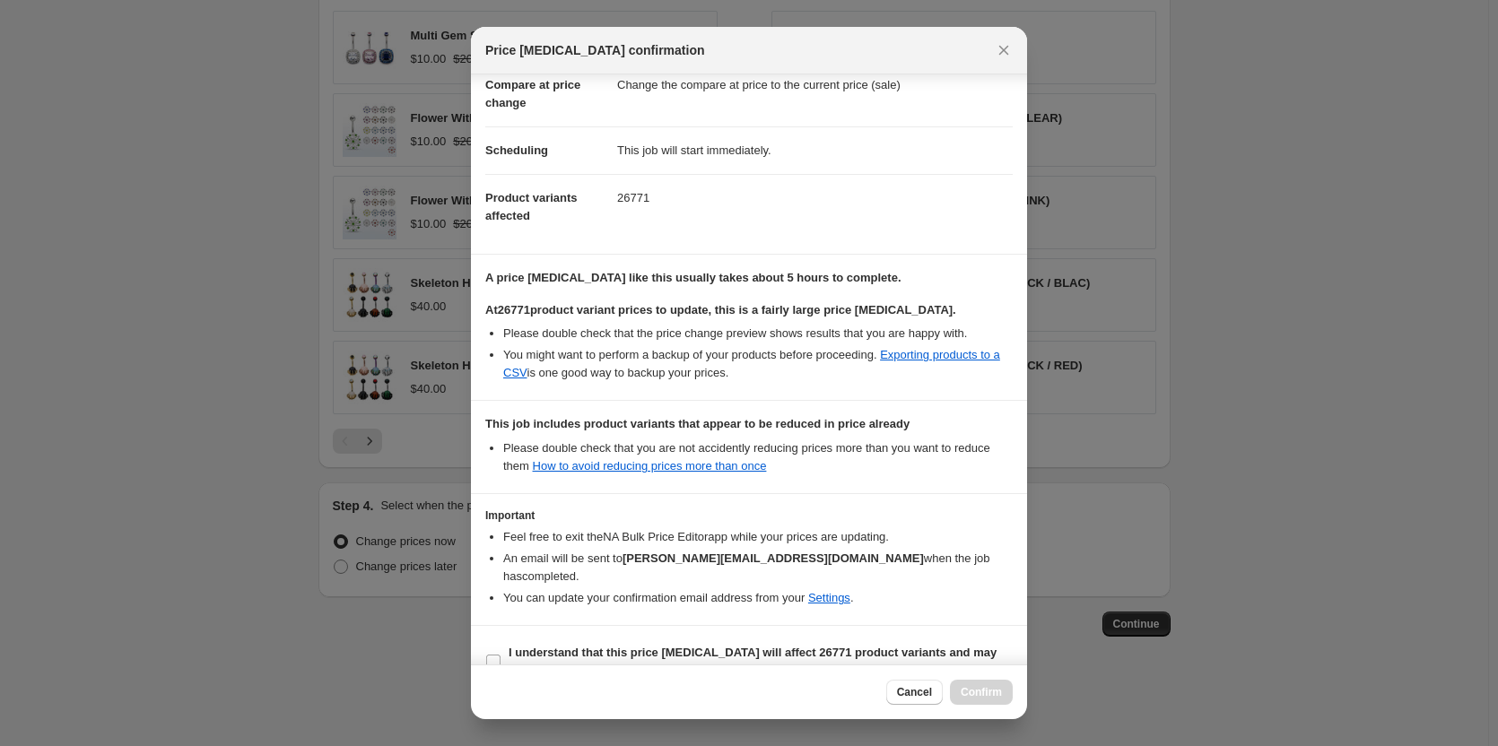
scroll to position [108, 0]
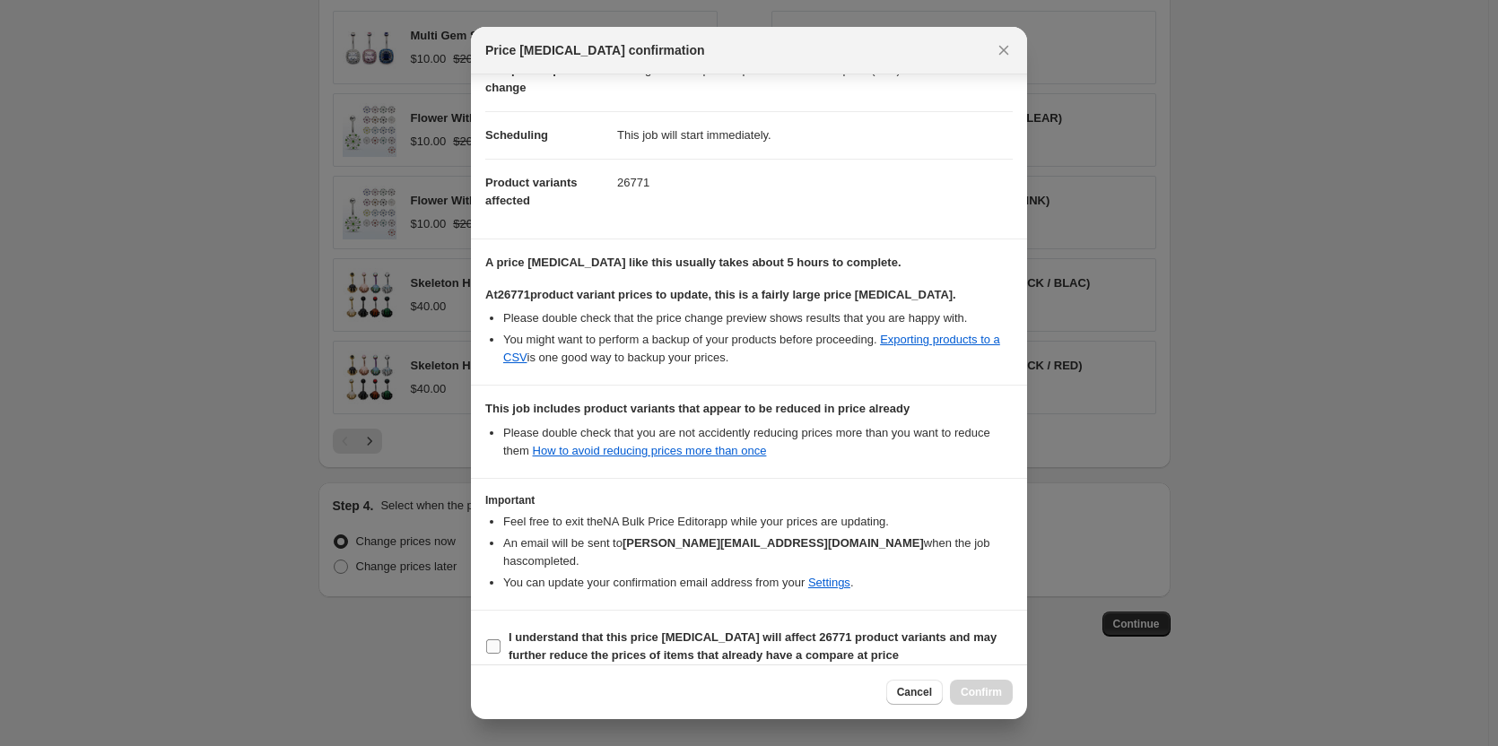
click at [734, 630] on b "I understand that this price [MEDICAL_DATA] will affect 26771 product variants …" at bounding box center [752, 645] width 488 height 31
click at [500, 639] on input "I understand that this price [MEDICAL_DATA] will affect 26771 product variants …" at bounding box center [493, 646] width 14 height 14
checkbox input "true"
click at [968, 682] on button "Confirm" at bounding box center [981, 692] width 63 height 25
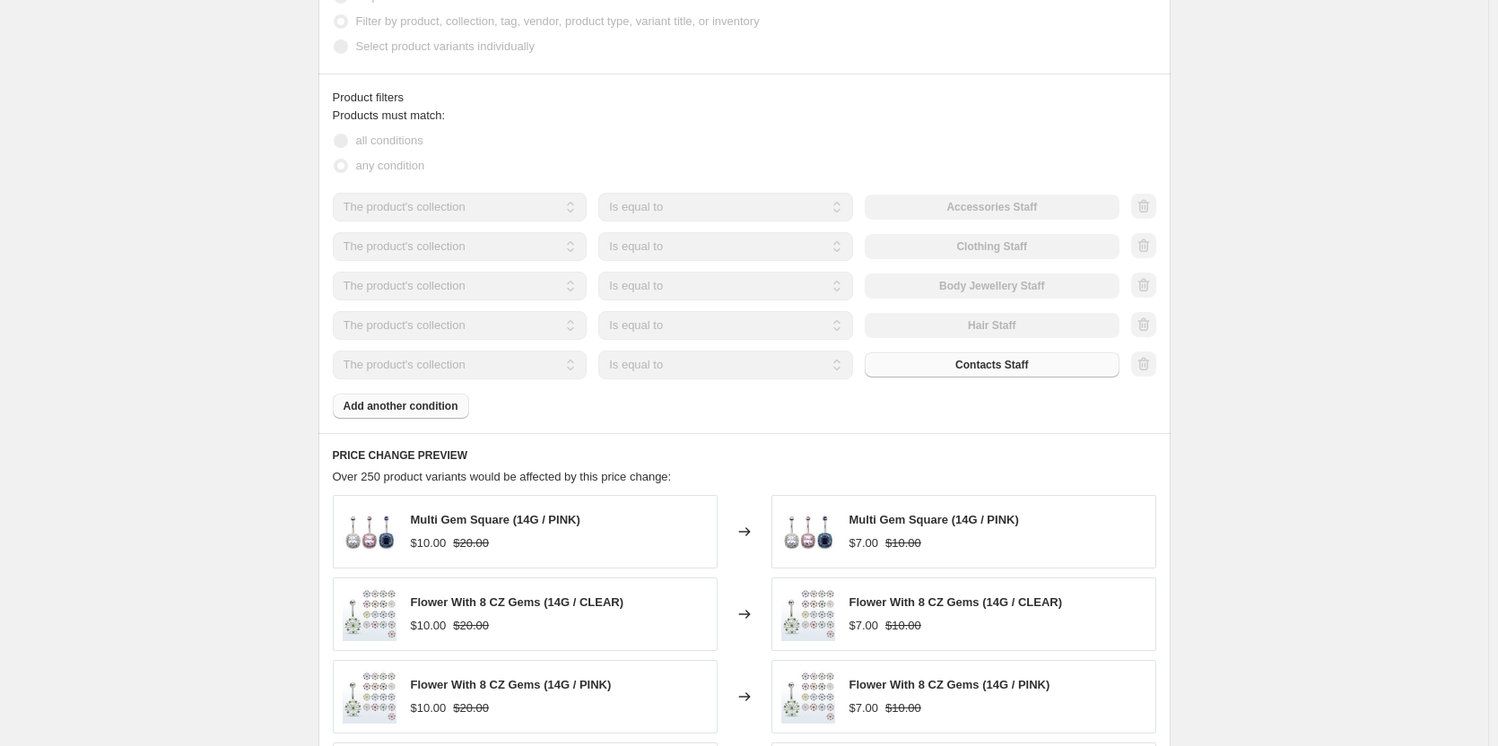
scroll to position [1048, 0]
click at [1269, 363] on div "30% off website. This page is ready 30% off website Info Partially complete In …" at bounding box center [744, 73] width 1488 height 2242
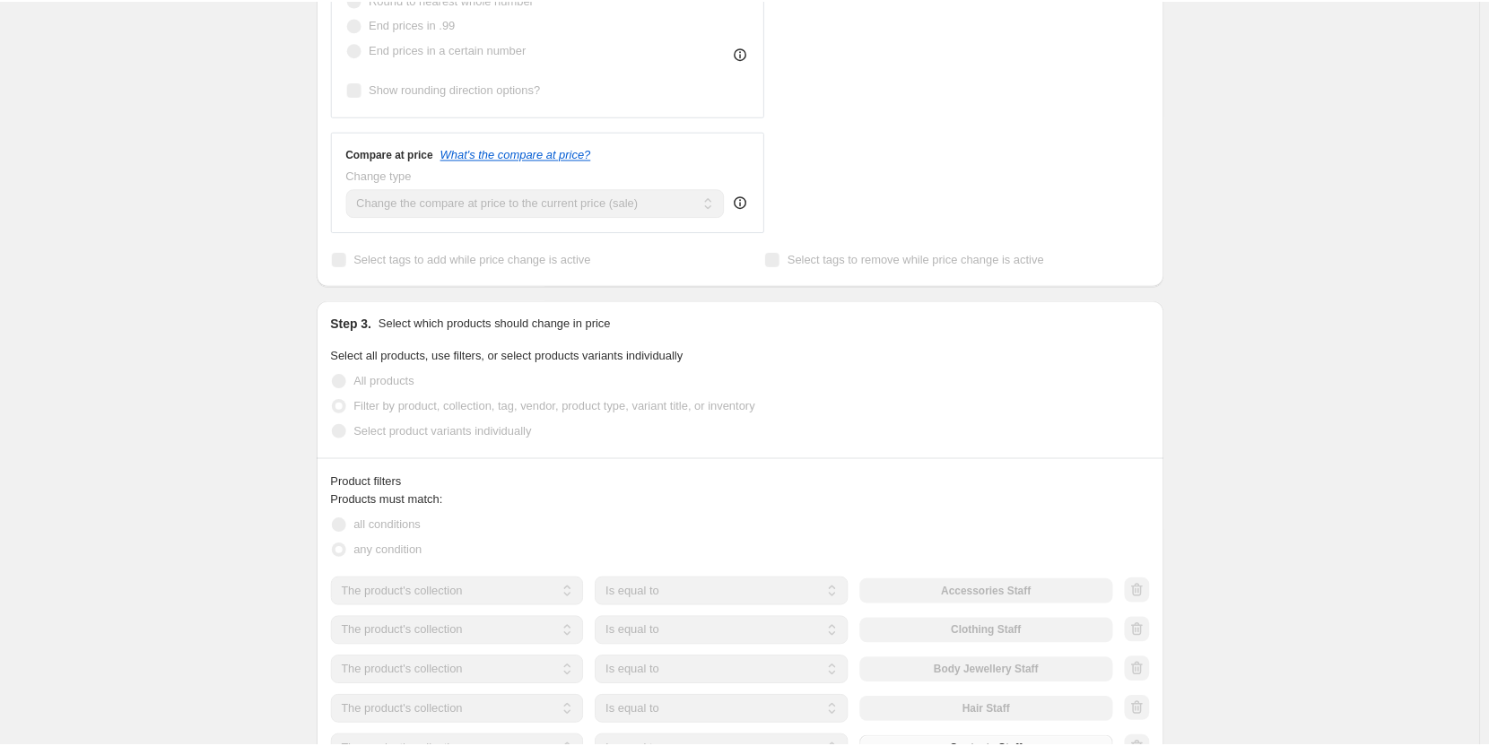
scroll to position [600, 0]
